Goal: Task Accomplishment & Management: Use online tool/utility

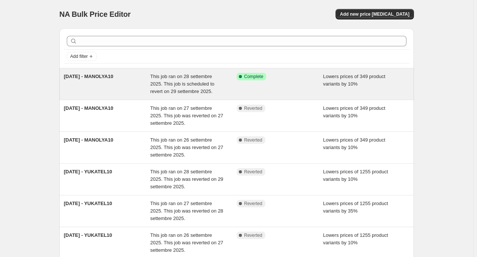
click at [134, 93] on div "[DATE] - MANOLYA10" at bounding box center [107, 84] width 87 height 22
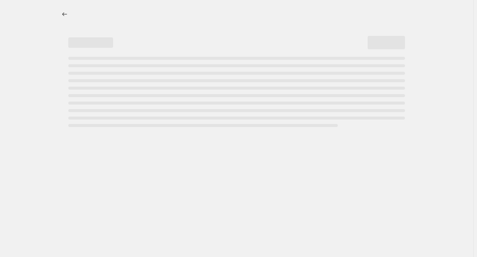
select select "percentage"
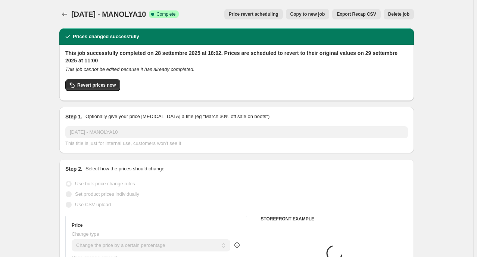
select select "collection"
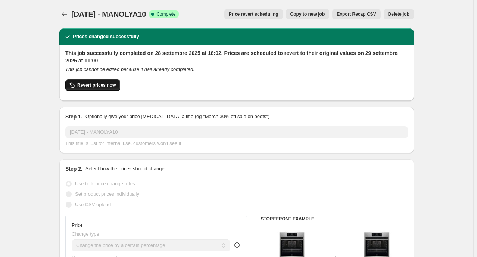
click at [112, 89] on button "Revert prices now" at bounding box center [92, 85] width 55 height 12
checkbox input "false"
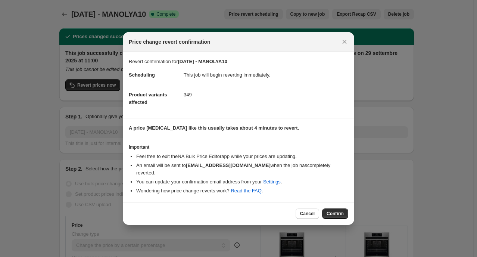
click at [348, 215] on div "Cancel Confirm" at bounding box center [238, 213] width 231 height 23
click at [344, 211] on button "Confirm" at bounding box center [335, 213] width 26 height 10
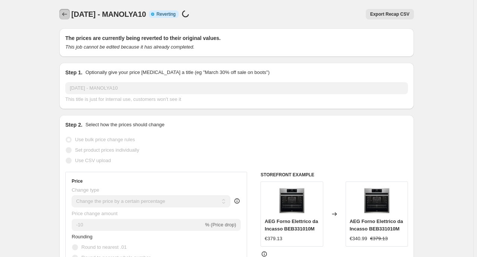
click at [66, 15] on icon "Price change jobs" at bounding box center [64, 13] width 7 height 7
